Goal: Information Seeking & Learning: Compare options

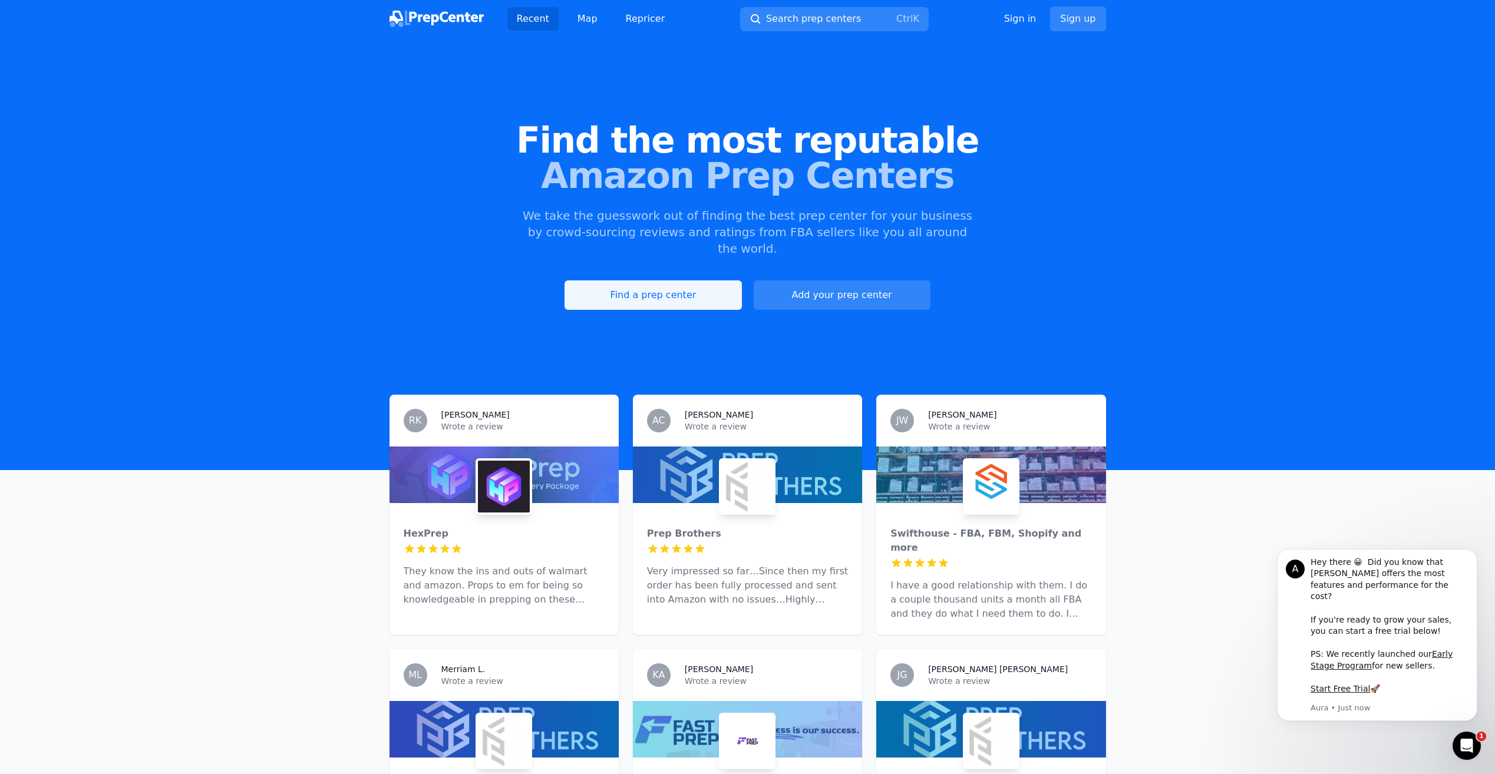
click at [623, 280] on link "Find a prep center" at bounding box center [652, 294] width 177 height 29
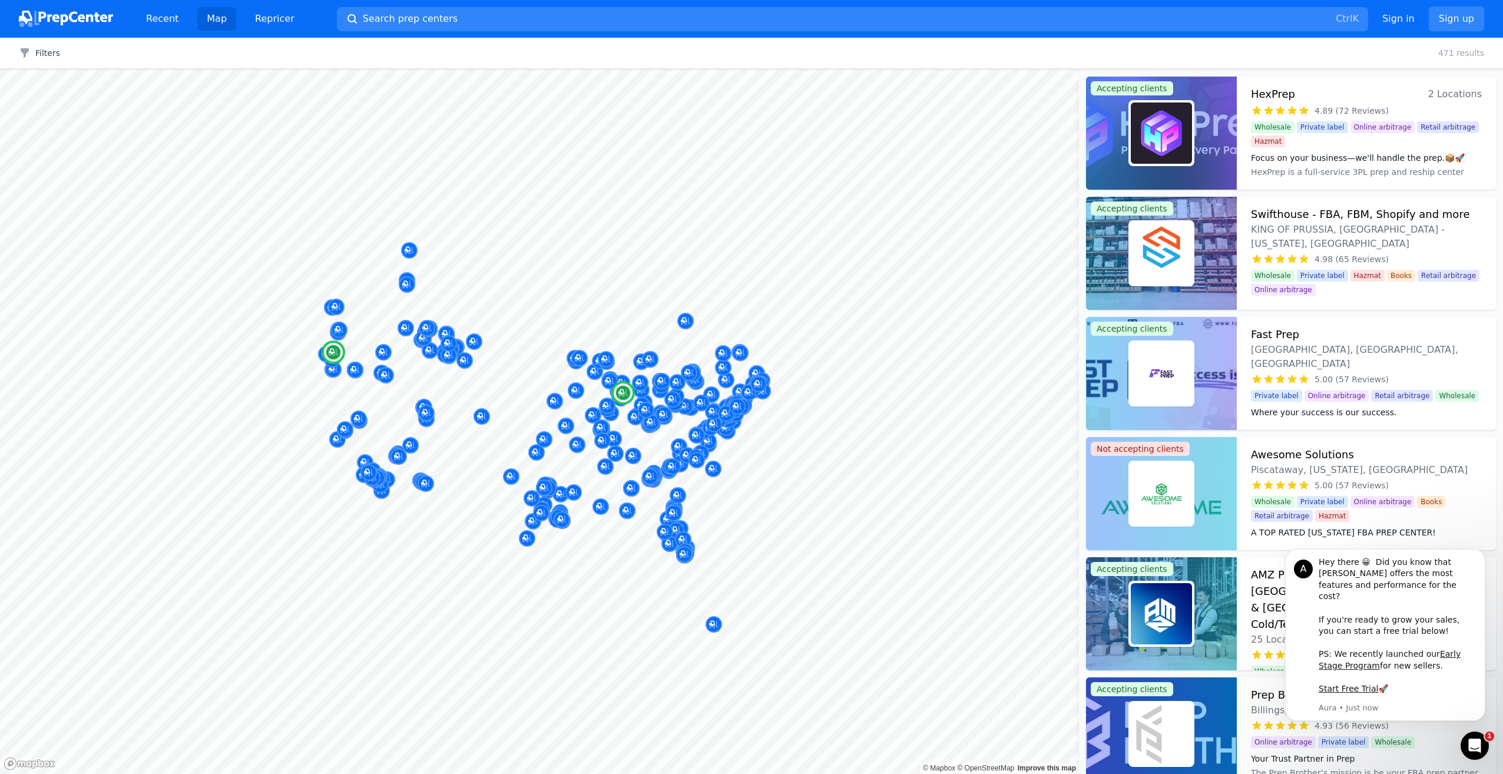
click at [1237, 143] on div at bounding box center [1161, 133] width 151 height 113
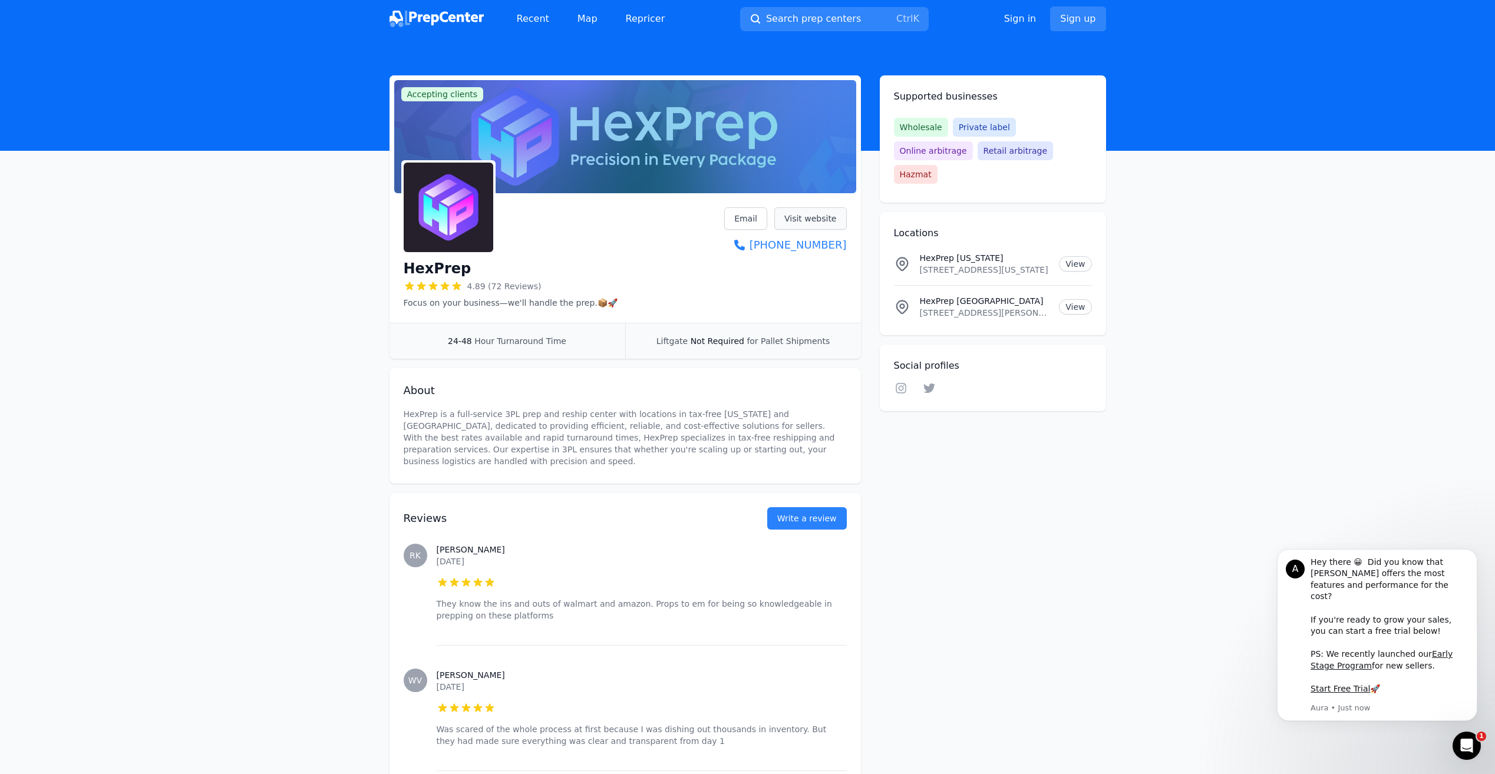
click at [801, 224] on link "Visit website" at bounding box center [810, 218] width 72 height 22
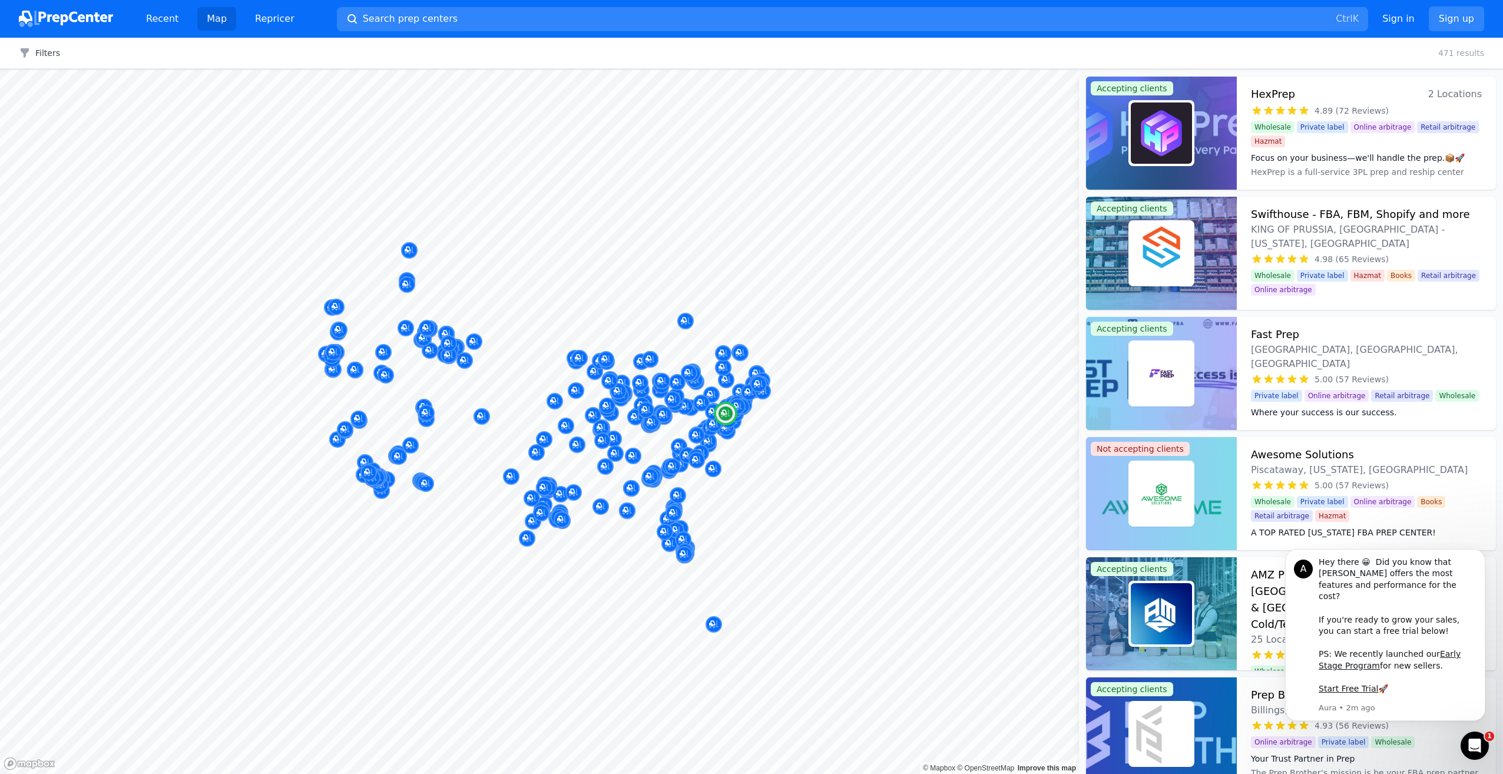
click at [1191, 227] on img at bounding box center [1161, 253] width 61 height 61
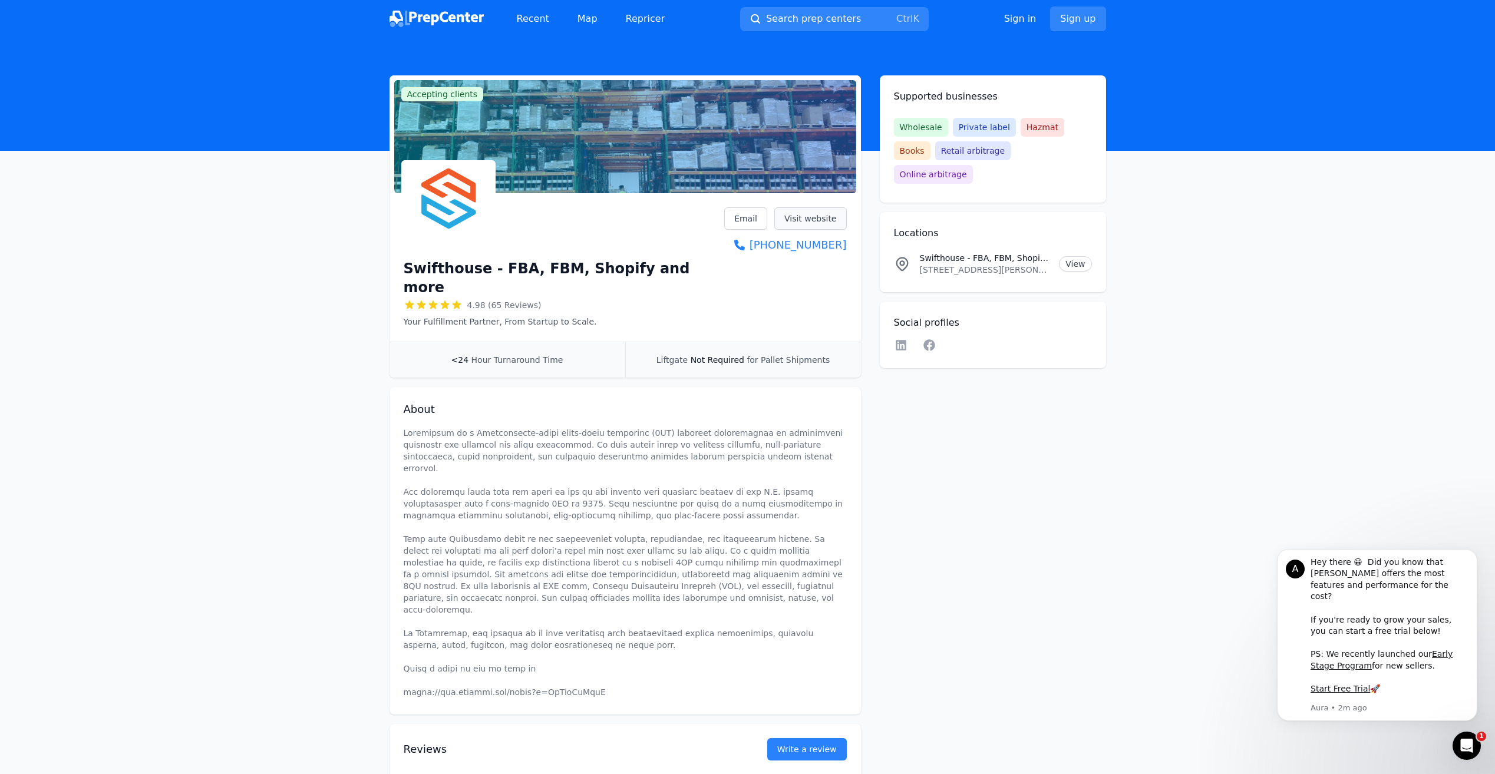
click at [812, 216] on link "Visit website" at bounding box center [810, 218] width 72 height 22
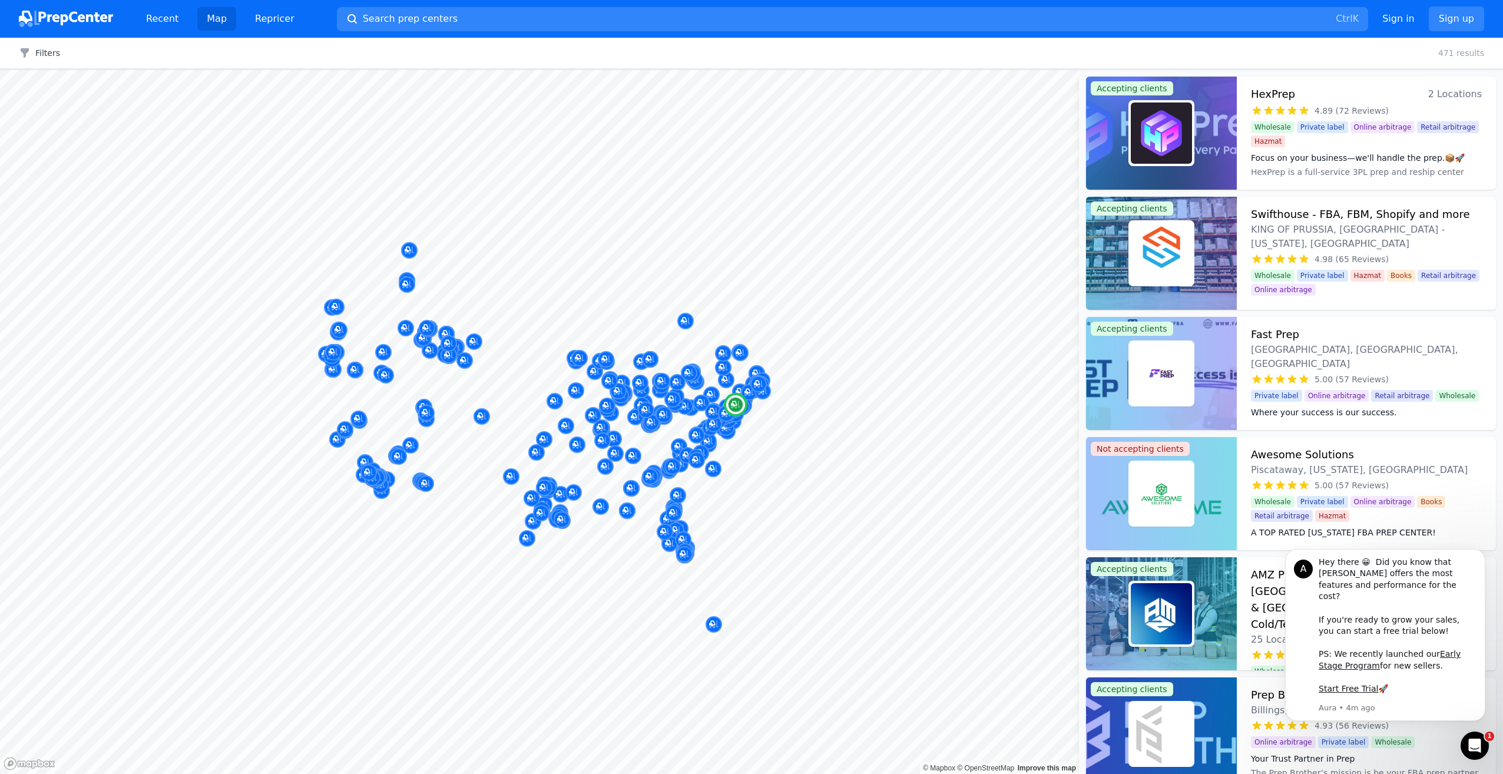
click at [1165, 353] on img at bounding box center [1161, 373] width 61 height 61
